Goal: Navigation & Orientation: Find specific page/section

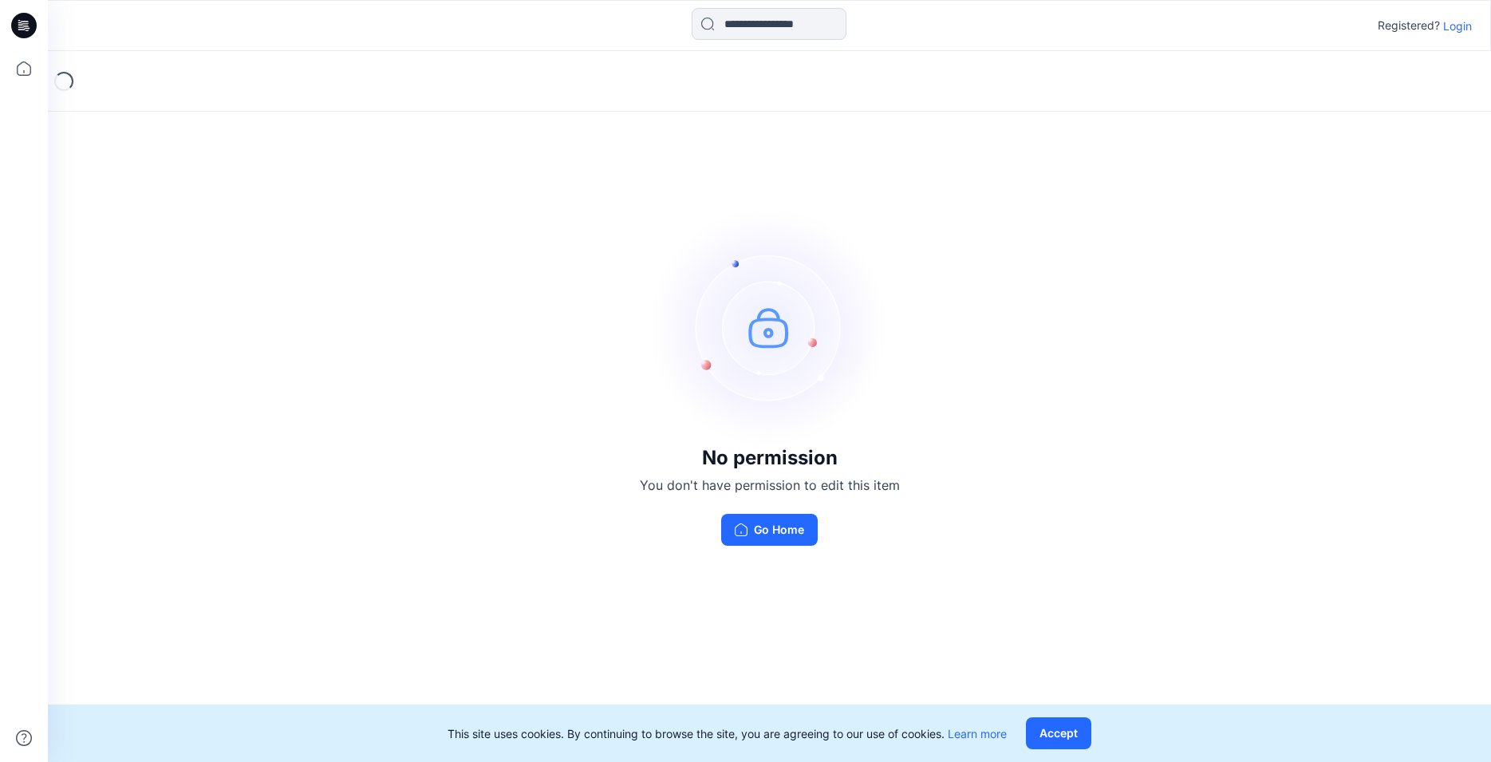
click at [1457, 26] on p "Login" at bounding box center [1457, 26] width 29 height 17
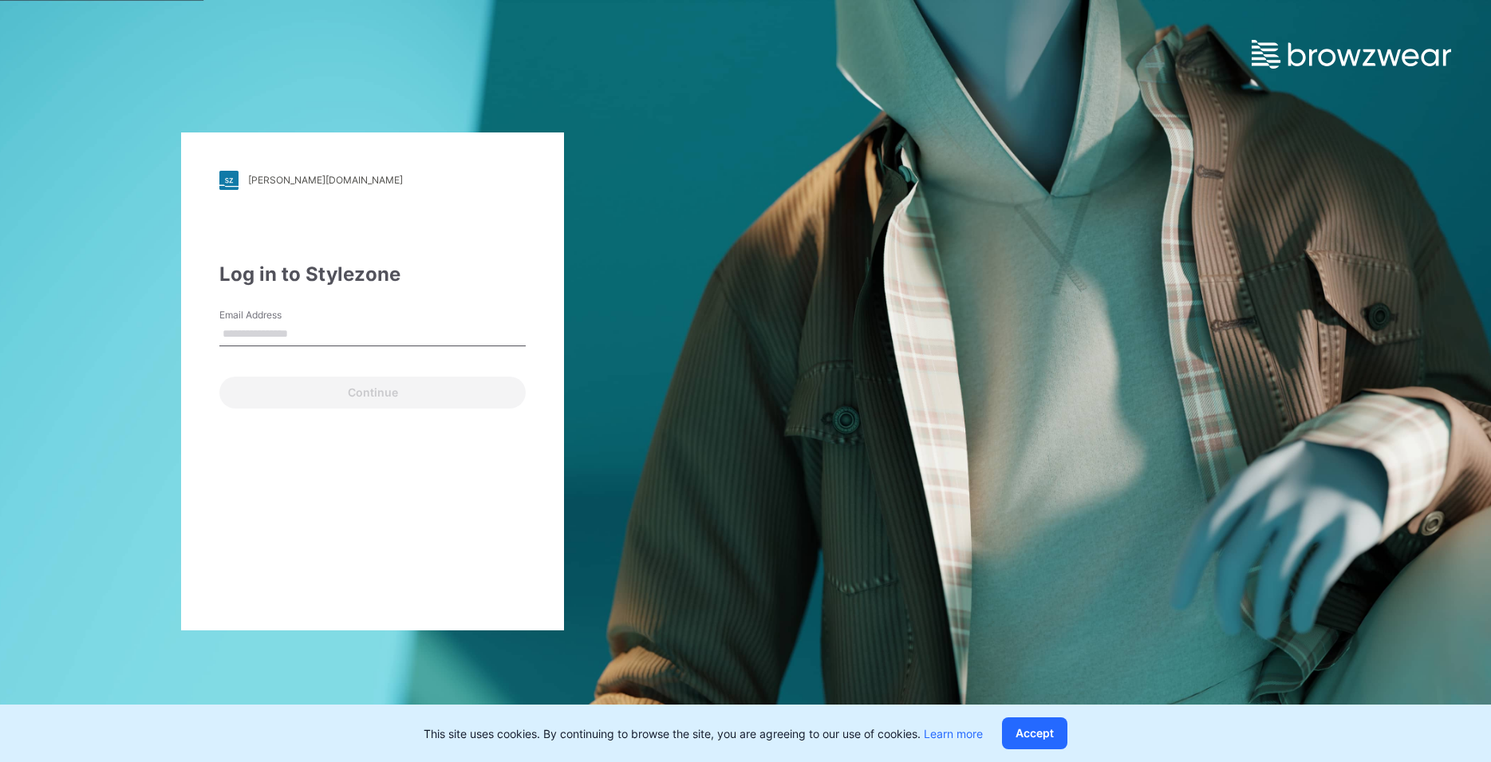
click at [327, 333] on input "Email Address" at bounding box center [372, 334] width 306 height 24
type input "**********"
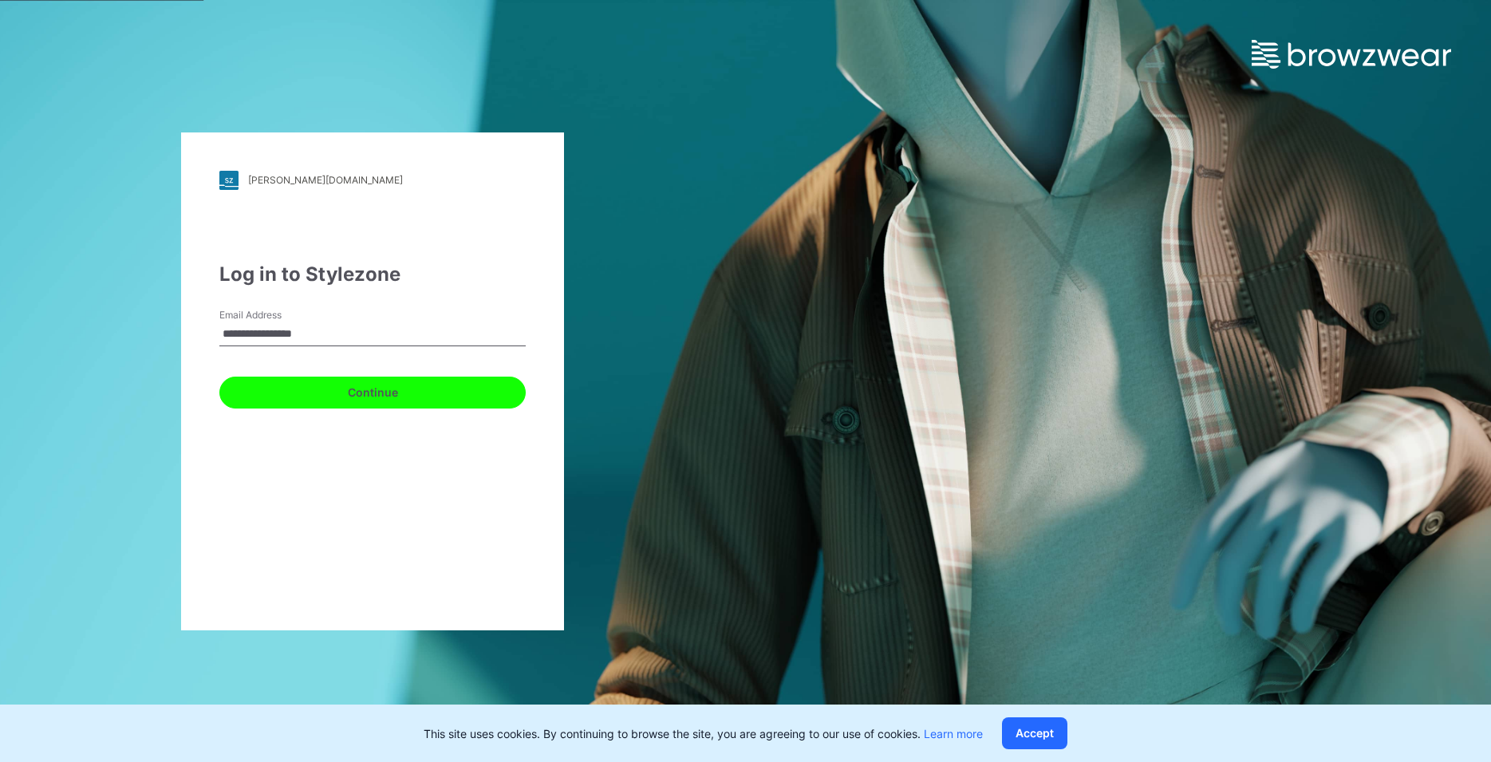
click at [350, 397] on button "Continue" at bounding box center [372, 393] width 306 height 32
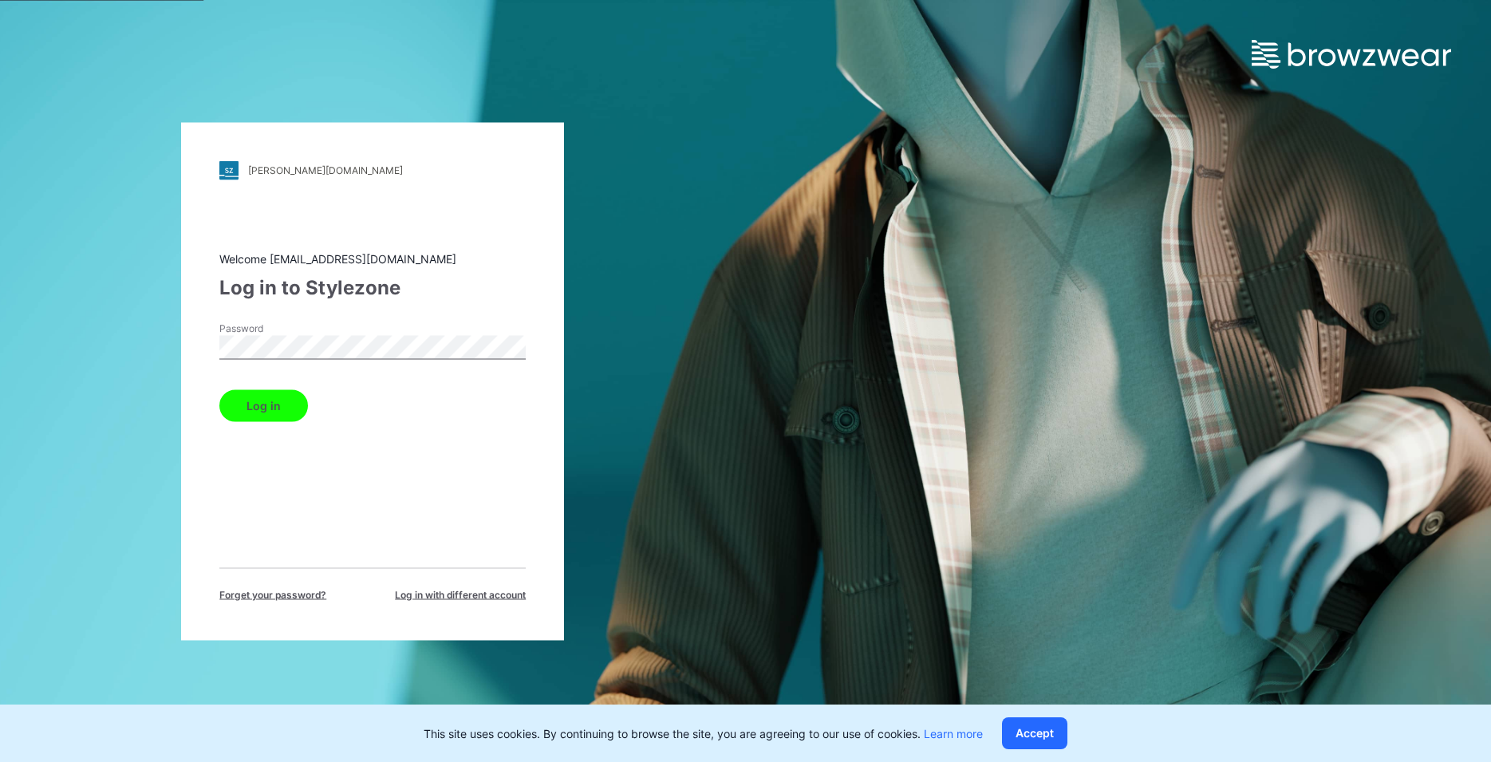
click at [248, 402] on button "Log in" at bounding box center [263, 405] width 89 height 32
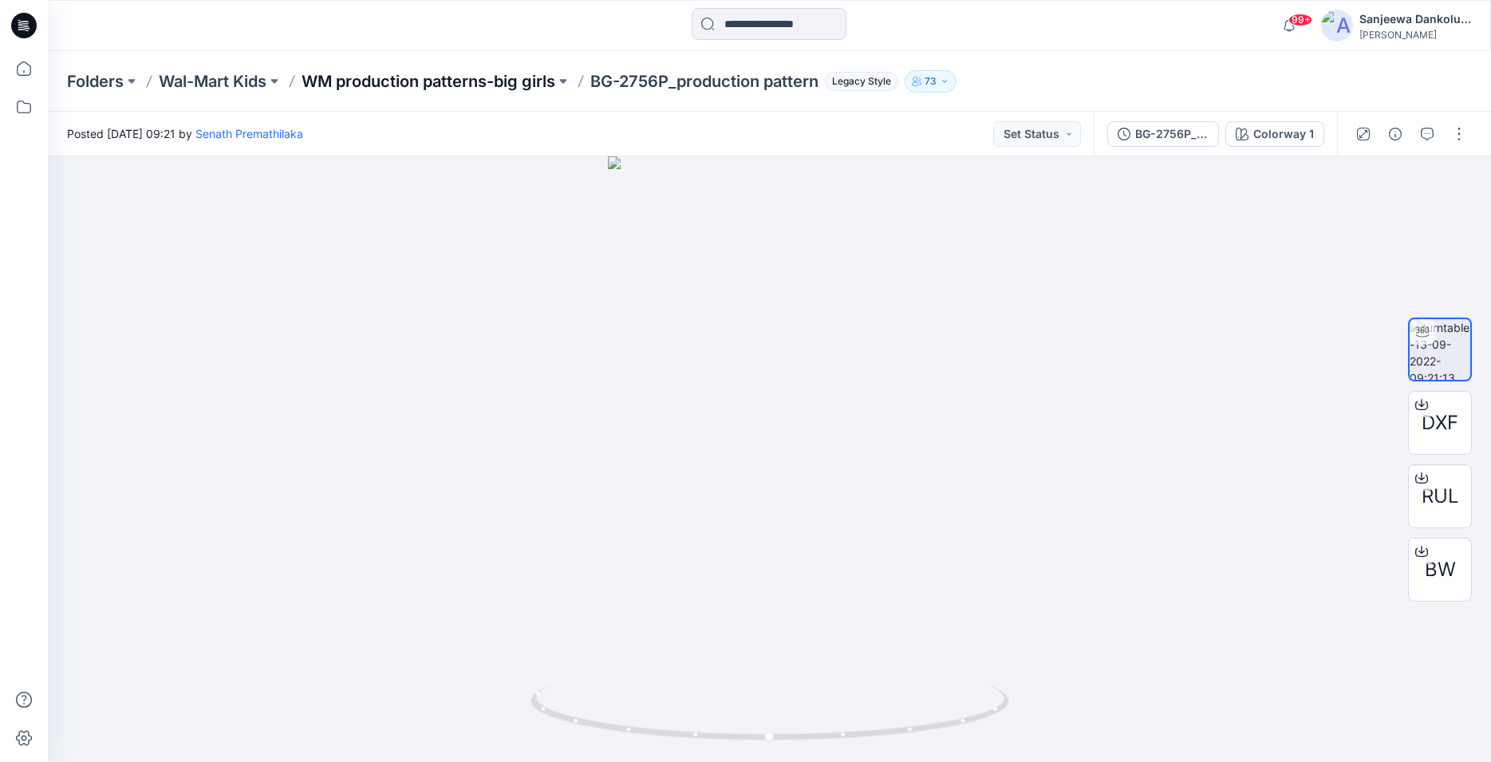
click at [434, 81] on p "WM production patterns-big girls" at bounding box center [429, 81] width 254 height 22
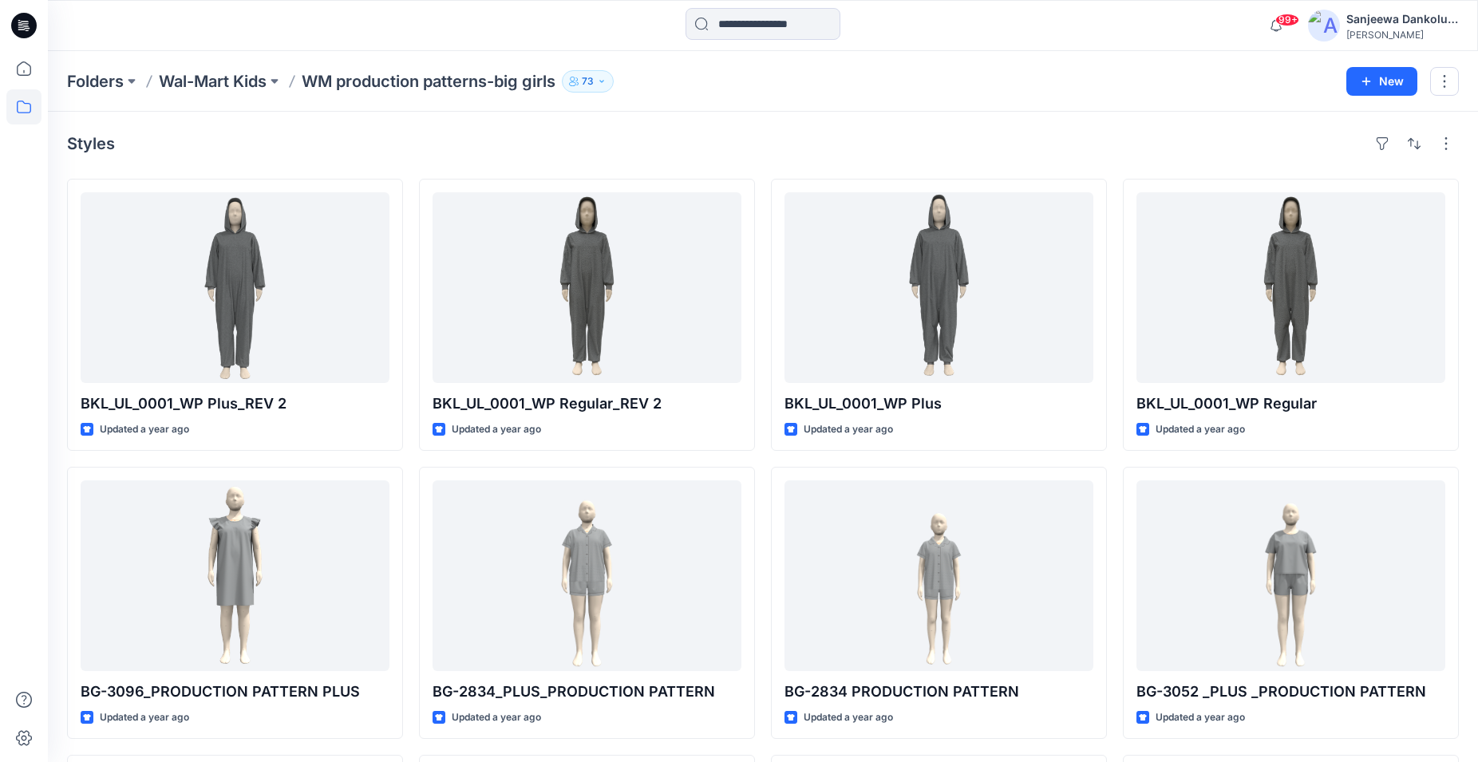
click at [605, 81] on icon "button" at bounding box center [602, 82] width 10 height 10
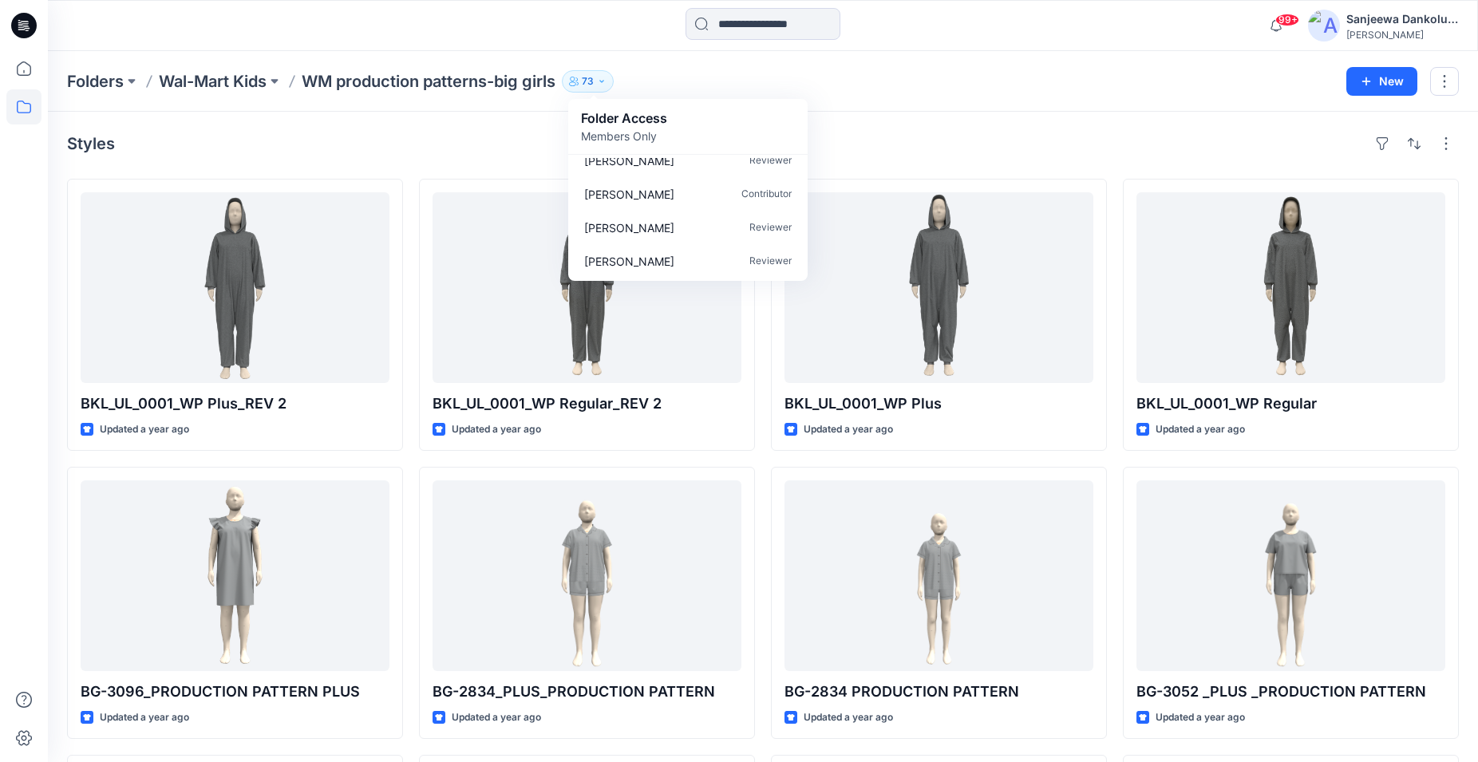
scroll to position [2326, 0]
